Goal: Information Seeking & Learning: Check status

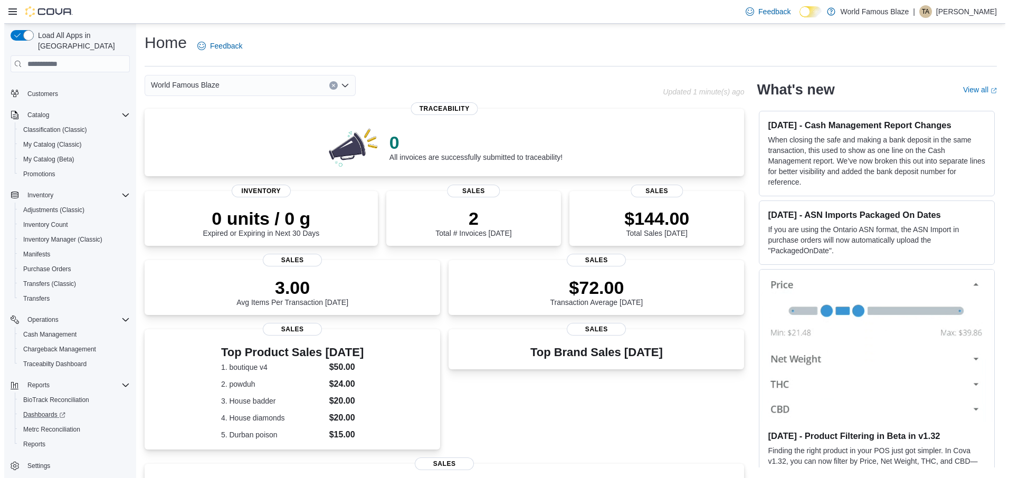
scroll to position [66, 0]
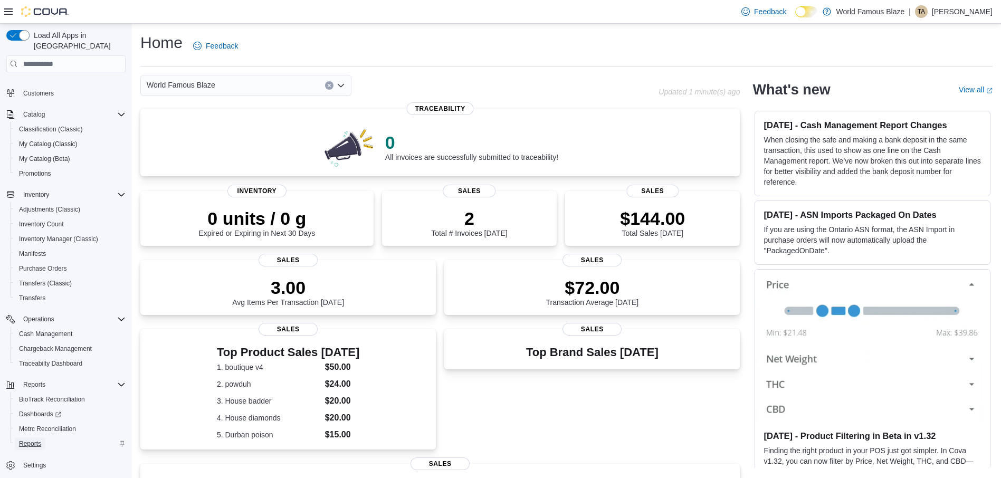
click at [29, 440] on span "Reports" at bounding box center [30, 444] width 22 height 8
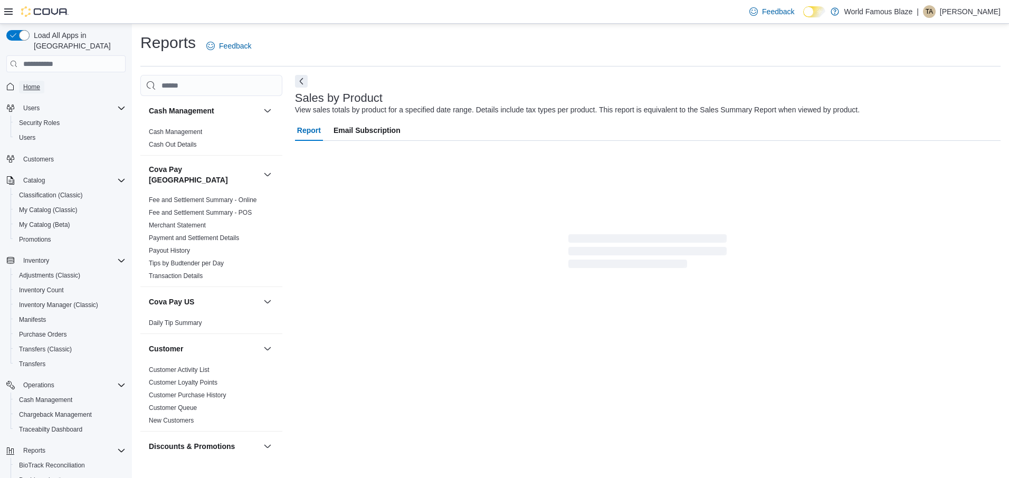
click at [31, 83] on span "Home" at bounding box center [31, 87] width 17 height 8
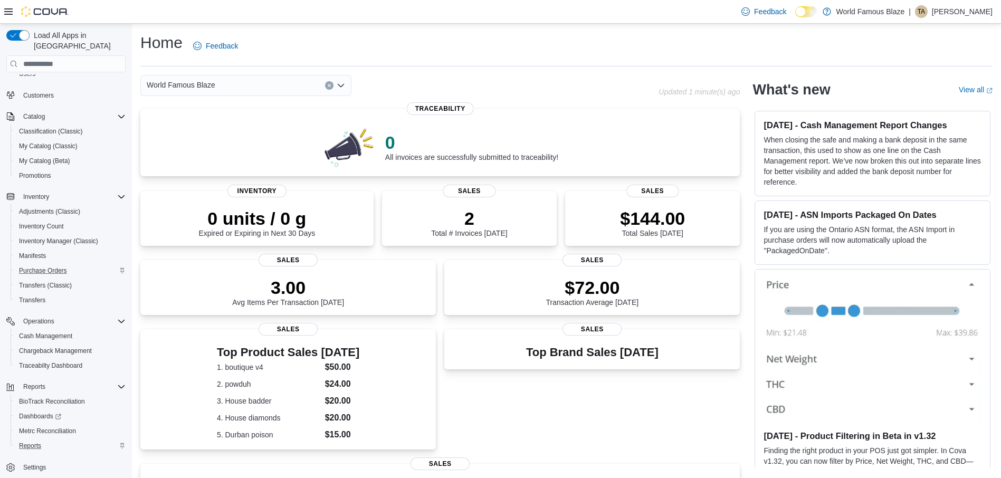
scroll to position [66, 0]
click at [33, 440] on span "Reports" at bounding box center [30, 444] width 22 height 8
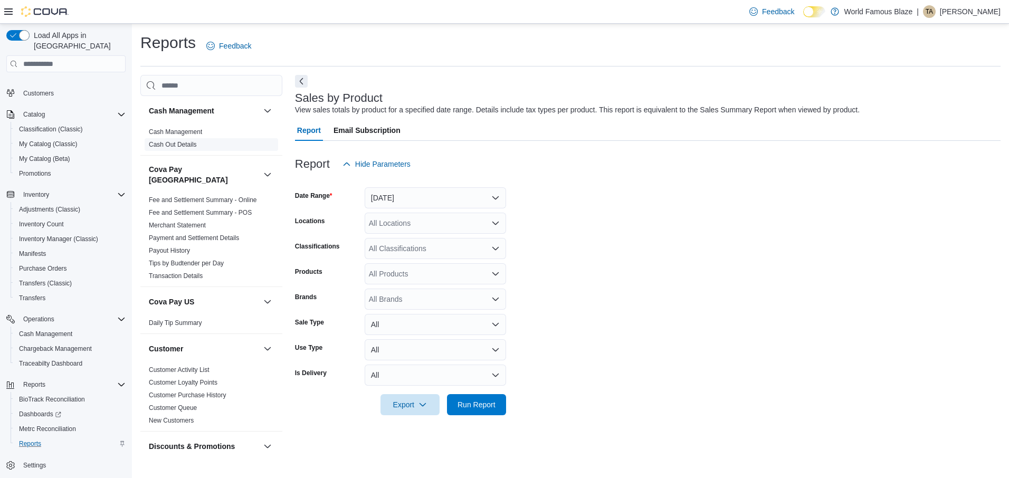
click at [183, 141] on link "Cash Out Details" at bounding box center [173, 144] width 48 height 7
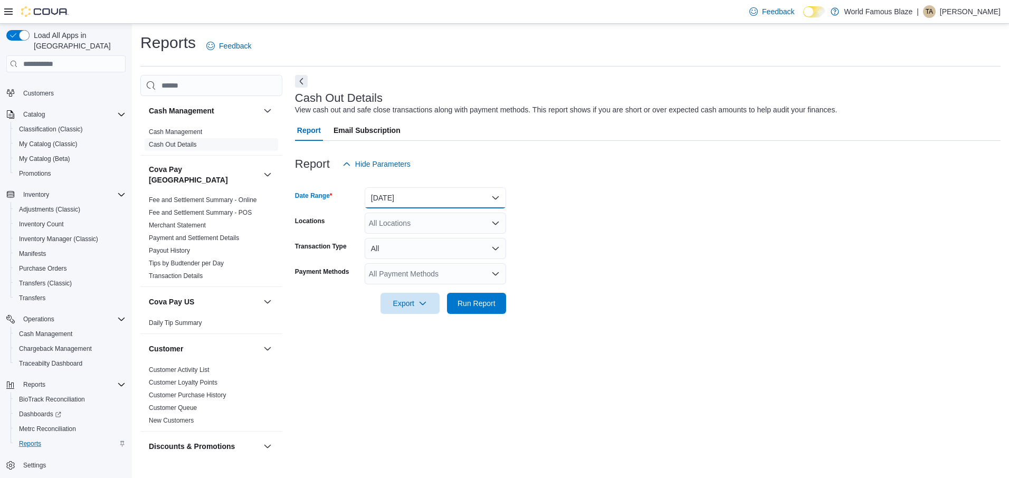
click at [420, 193] on button "[DATE]" at bounding box center [435, 197] width 141 height 21
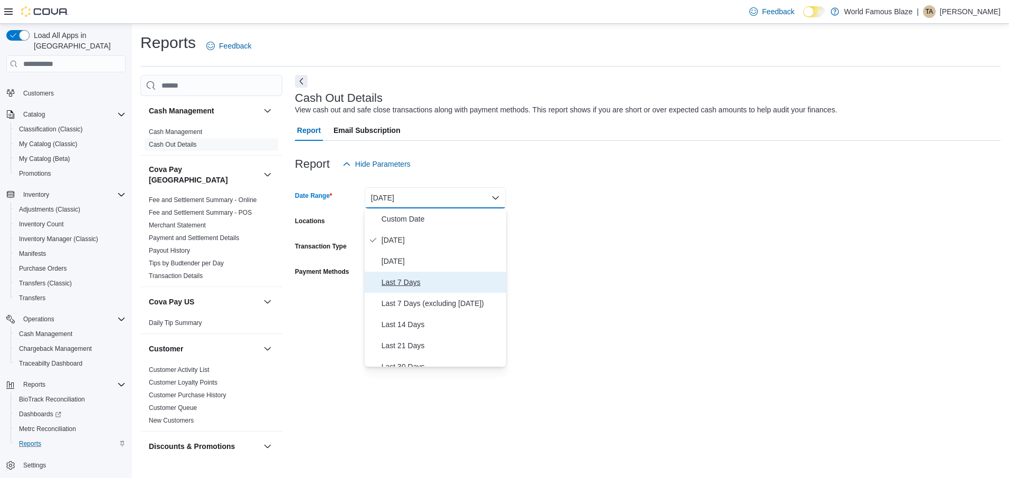
click at [408, 282] on span "Last 7 Days" at bounding box center [442, 282] width 120 height 13
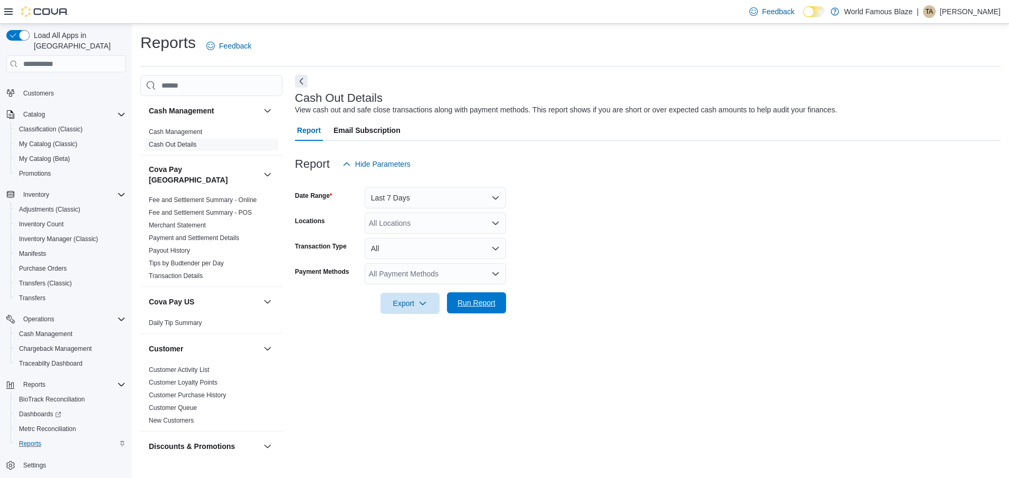
click at [486, 308] on span "Run Report" at bounding box center [477, 303] width 38 height 11
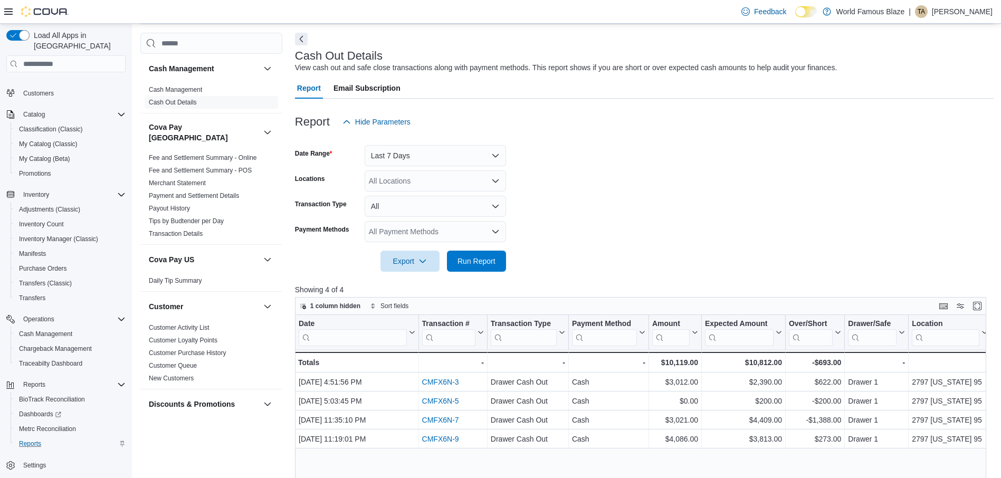
scroll to position [41, 0]
click at [174, 89] on link "Cash Management" at bounding box center [175, 90] width 53 height 7
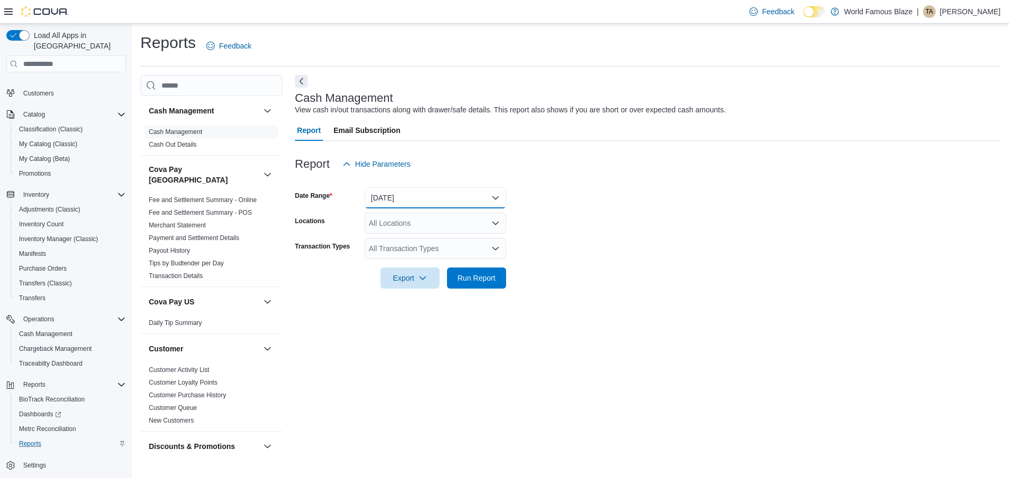
click at [403, 195] on button "[DATE]" at bounding box center [435, 197] width 141 height 21
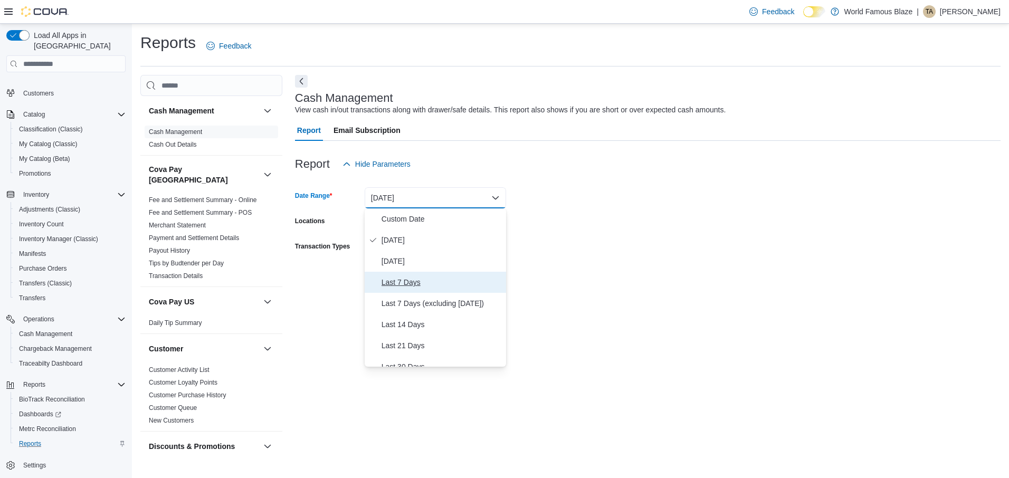
click at [415, 280] on span "Last 7 Days" at bounding box center [442, 282] width 120 height 13
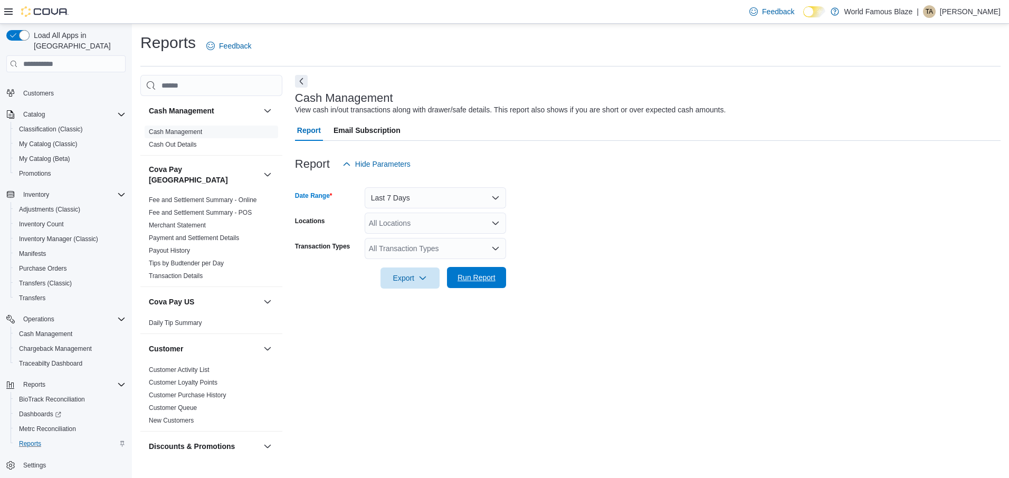
click at [493, 276] on span "Run Report" at bounding box center [477, 277] width 38 height 11
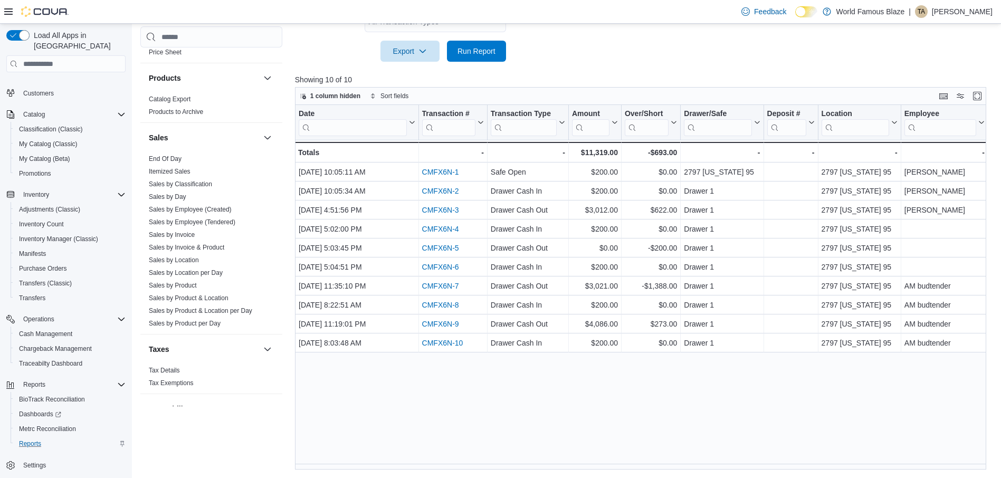
scroll to position [829, 0]
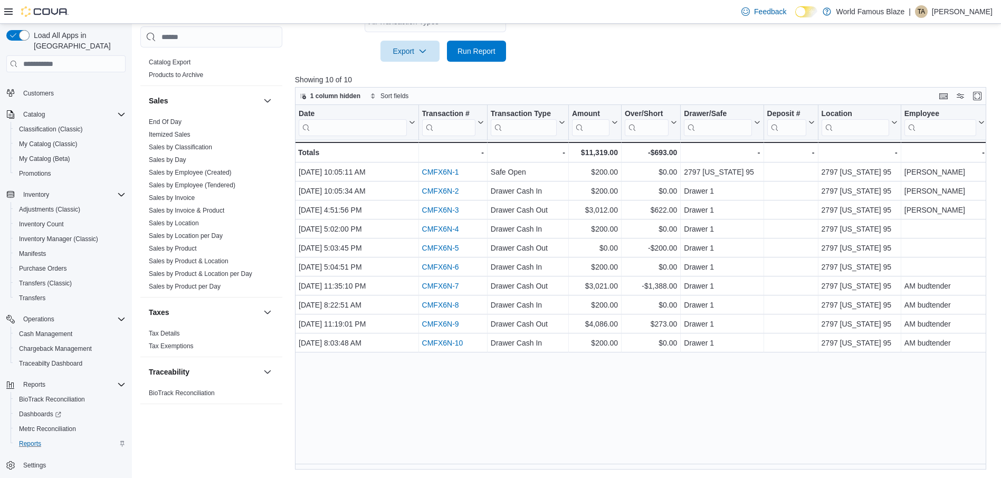
click at [702, 391] on div "Date Click to view column header actions Transaction # Click to view column hea…" at bounding box center [644, 287] width 699 height 365
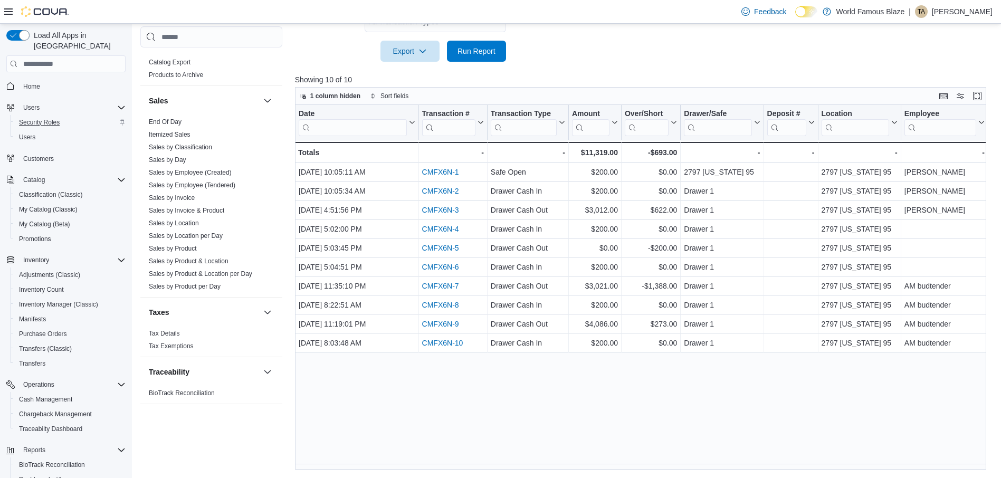
scroll to position [0, 0]
click at [35, 83] on span "Home" at bounding box center [31, 87] width 17 height 8
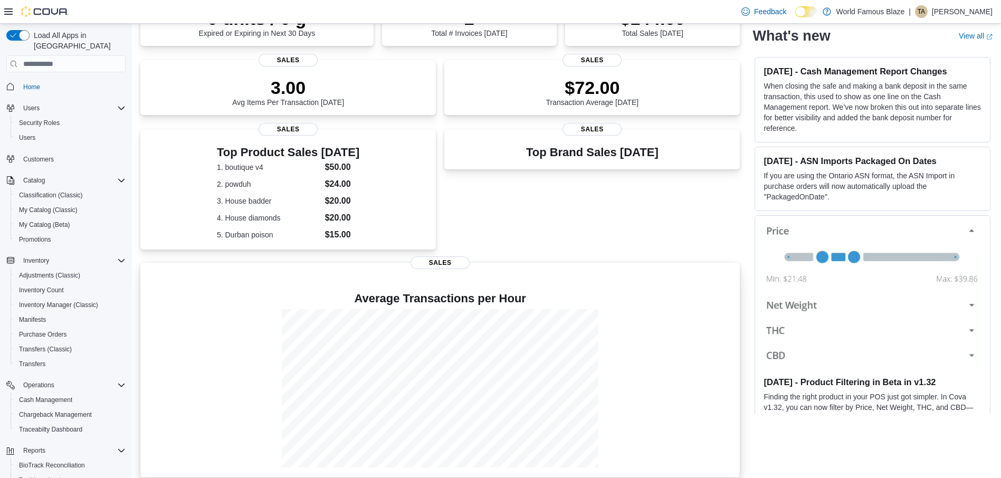
scroll to position [209, 0]
